Goal: Transaction & Acquisition: Purchase product/service

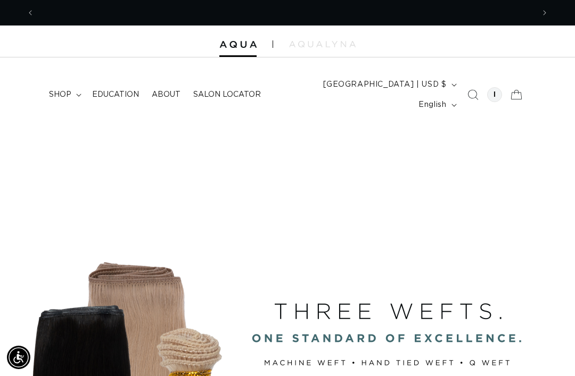
scroll to position [0, 998]
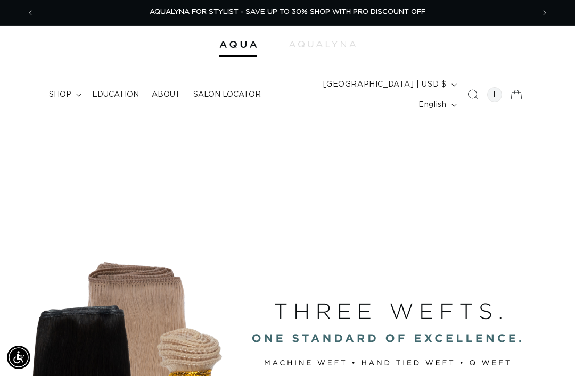
click at [516, 92] on icon at bounding box center [516, 94] width 23 height 23
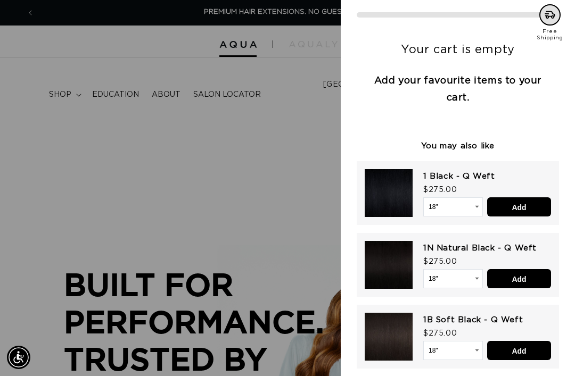
scroll to position [68, 0]
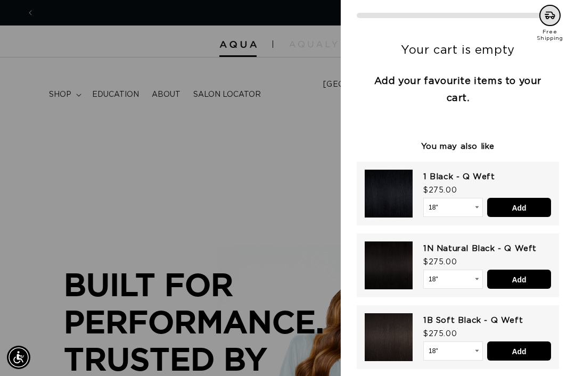
click at [289, 279] on div at bounding box center [287, 188] width 575 height 376
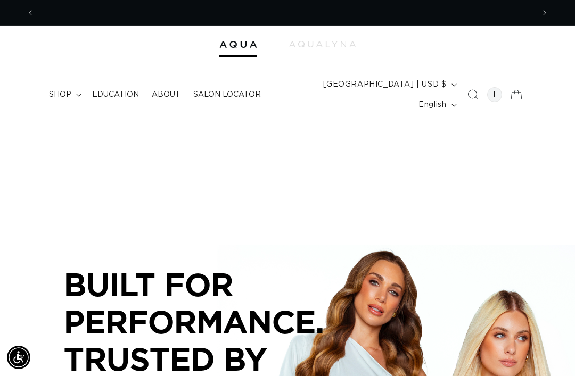
scroll to position [0, 499]
click at [44, 15] on link "SHOP NOW. PAY LATER WITH AFTERPAY NOW AVAILABLE" at bounding box center [287, 12] width 491 height 25
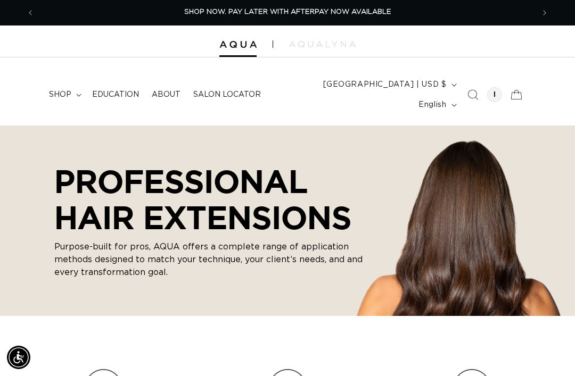
click at [75, 84] on summary "shop" at bounding box center [64, 95] width 43 height 22
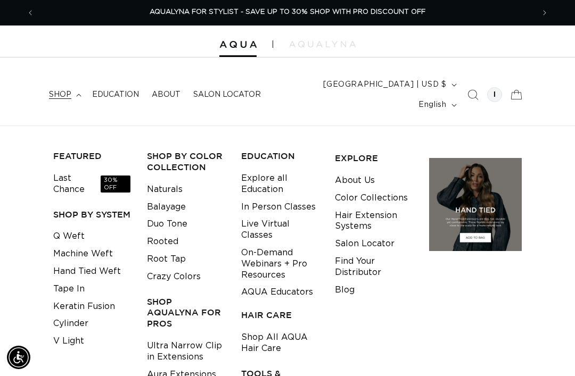
click at [507, 89] on icon at bounding box center [516, 94] width 23 height 23
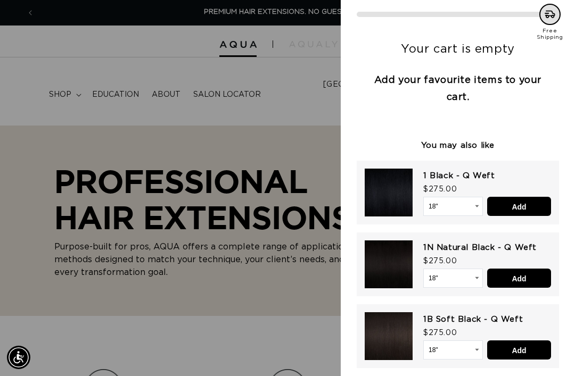
scroll to position [68, 0]
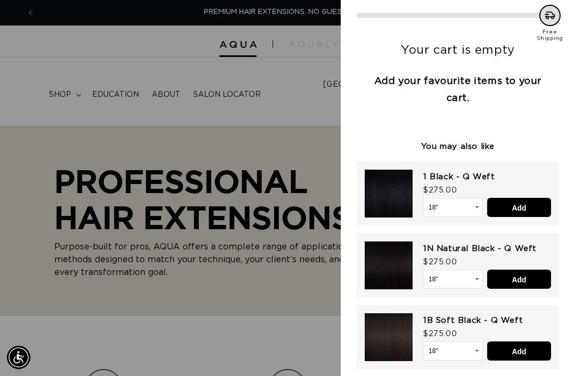
click at [323, 162] on div at bounding box center [287, 188] width 575 height 376
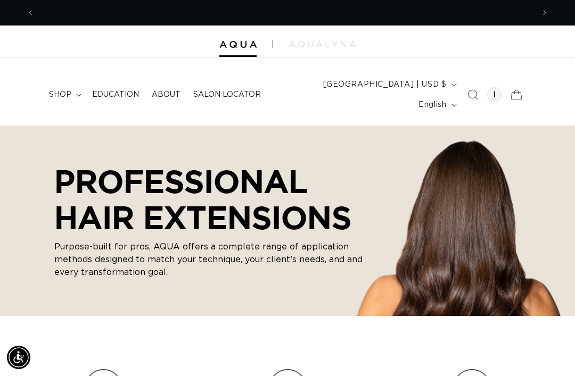
scroll to position [0, 998]
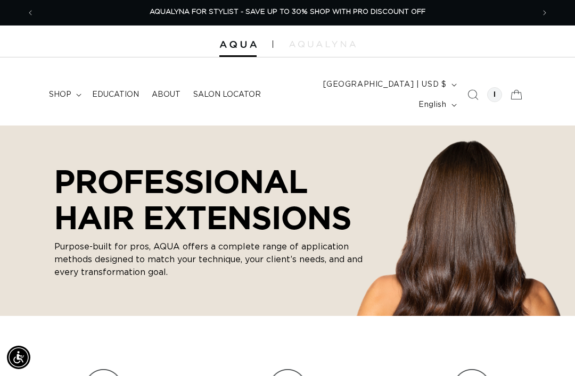
click at [62, 96] on summary "shop" at bounding box center [64, 95] width 43 height 22
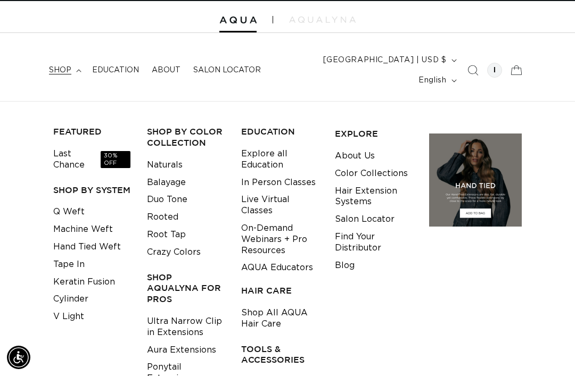
scroll to position [34, 0]
click at [77, 256] on link "Tape In" at bounding box center [68, 265] width 31 height 18
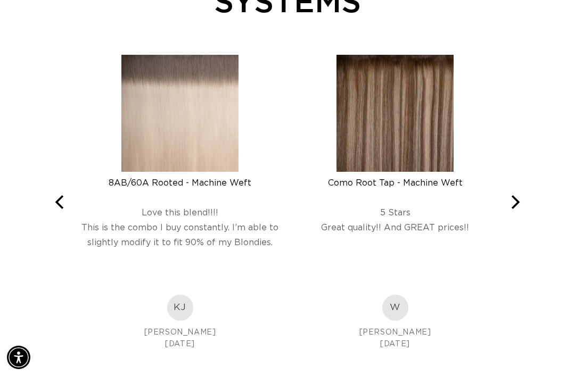
scroll to position [0, 499]
click at [173, 178] on div "8AB/60A Rooted - Machine Weft" at bounding box center [180, 183] width 198 height 11
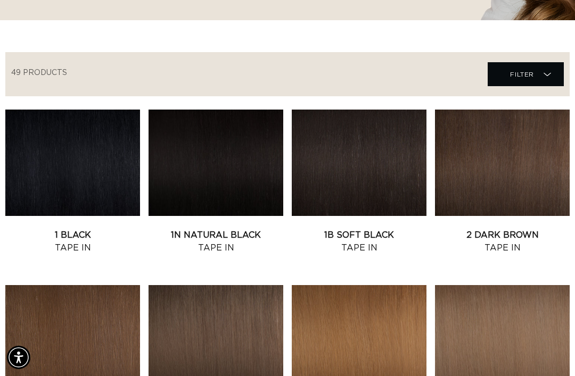
scroll to position [0, 0]
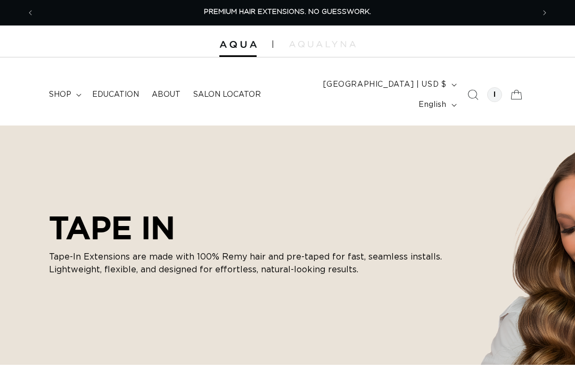
click at [468, 90] on icon "Search" at bounding box center [473, 95] width 11 height 11
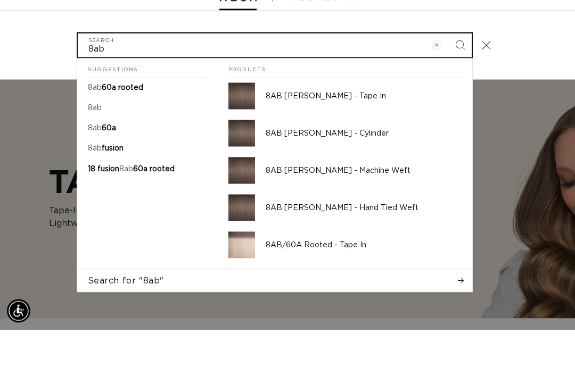
type input "8ab"
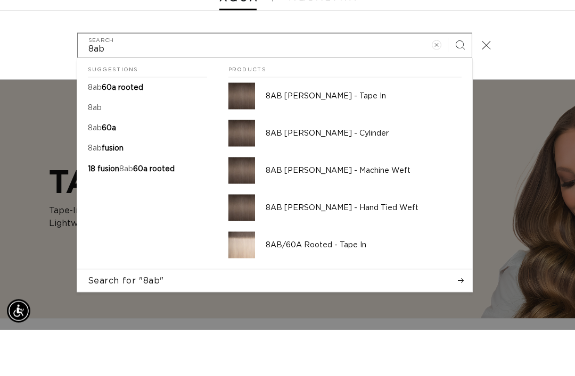
click at [124, 130] on span "60a rooted" at bounding box center [123, 133] width 42 height 7
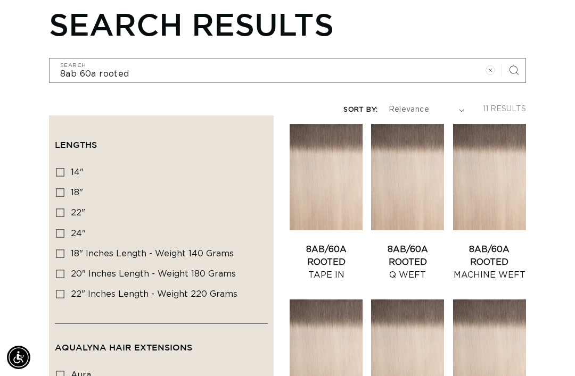
scroll to position [0, 499]
click at [334, 243] on link "8AB/60A Rooted Tape In" at bounding box center [326, 262] width 73 height 38
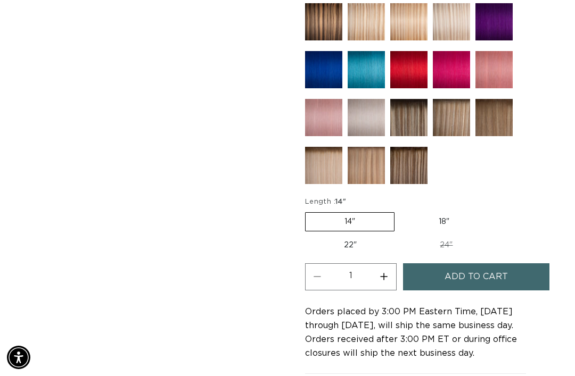
scroll to position [0, 499]
click at [373, 236] on label "22" Variant sold out or unavailable" at bounding box center [350, 245] width 90 height 18
click at [493, 211] on input "22" Variant sold out or unavailable" at bounding box center [493, 210] width 1 height 1
radio input "true"
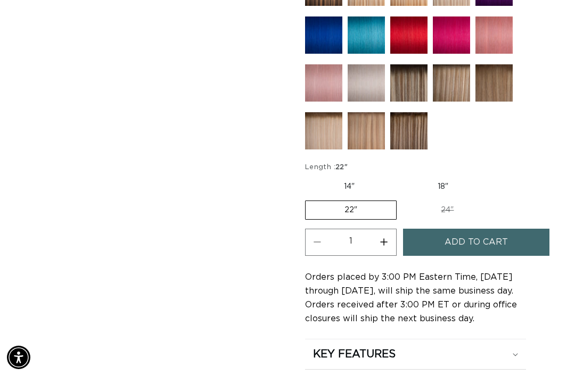
scroll to position [0, 998]
click at [499, 236] on span "Add to cart" at bounding box center [475, 242] width 63 height 27
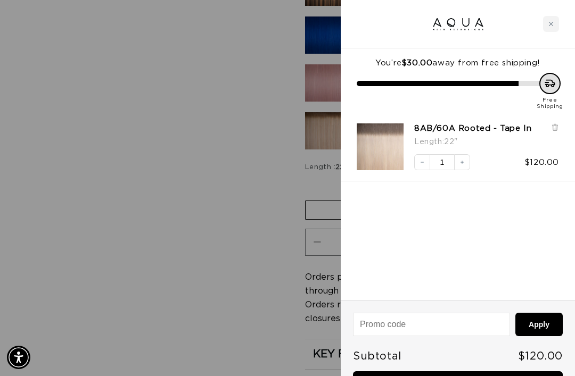
scroll to position [0, 0]
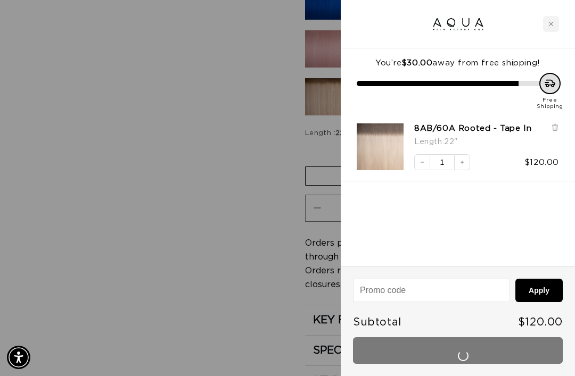
scroll to position [0, 499]
